Goal: Information Seeking & Learning: Learn about a topic

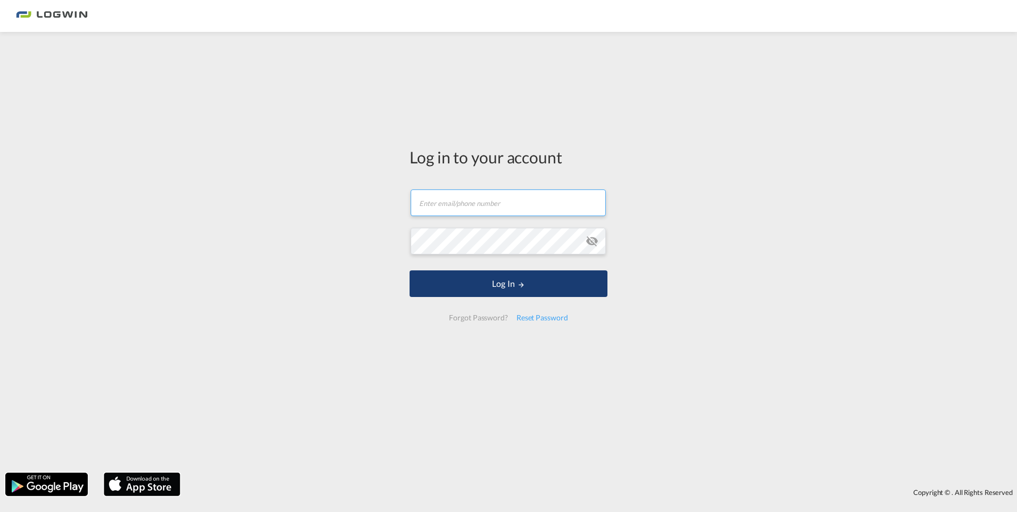
type input "[PERSON_NAME][EMAIL_ADDRESS][PERSON_NAME][DOMAIN_NAME]"
click at [476, 279] on button "Log In" at bounding box center [508, 283] width 198 height 27
